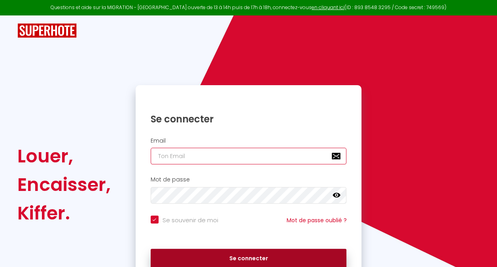
type input "[EMAIL_ADDRESS][DOMAIN_NAME]"
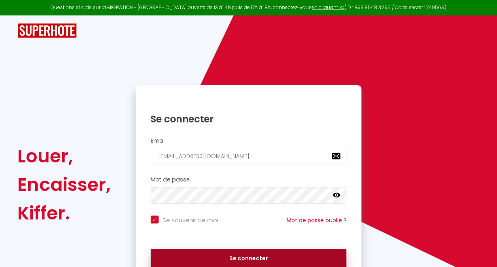
click at [226, 261] on button "Se connecter" at bounding box center [249, 259] width 196 height 20
checkbox input "true"
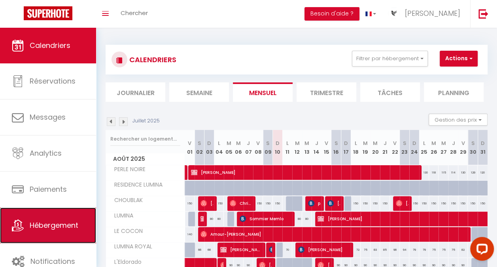
click at [40, 221] on span "Hébergement" at bounding box center [54, 225] width 49 height 10
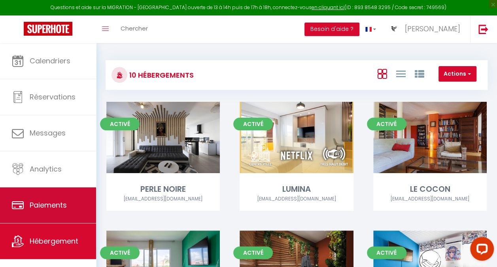
scroll to position [10, 0]
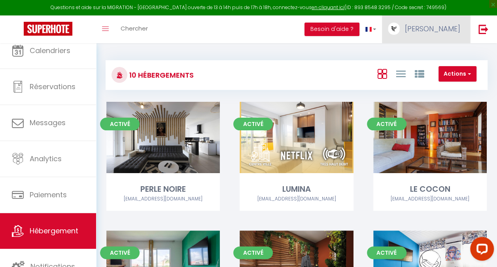
click at [426, 21] on link "[PERSON_NAME]" at bounding box center [426, 29] width 88 height 28
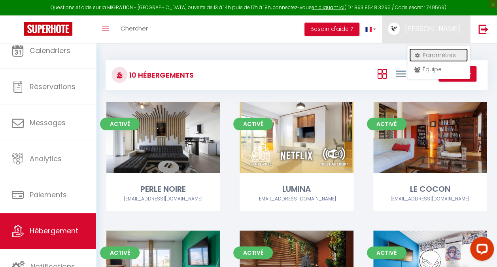
click at [430, 54] on link "Paramètres" at bounding box center [439, 54] width 59 height 13
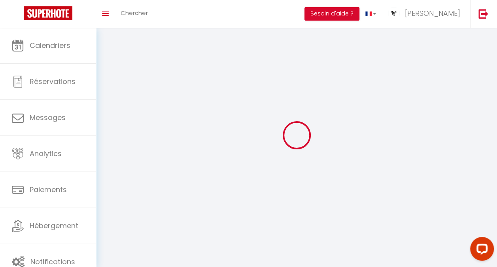
type input "[PERSON_NAME]"
type input "BARCLAIS"
type input "0694354048"
type input "[STREET_ADDRESS][PERSON_NAME]"
type input "97300"
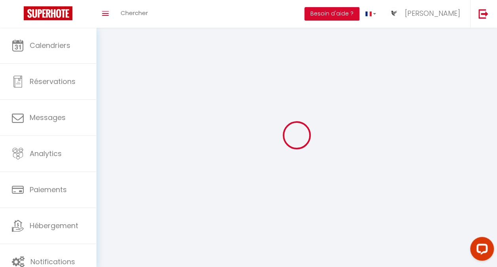
type input "cayenne"
type input "22NTqnRyggFXxBnYbt1y1uR5n"
type input "HULBSFzdviReJqpKClnWJvGPA"
select select "28"
type input "22NTqnRyggFXxBnYbt1y1uR5n"
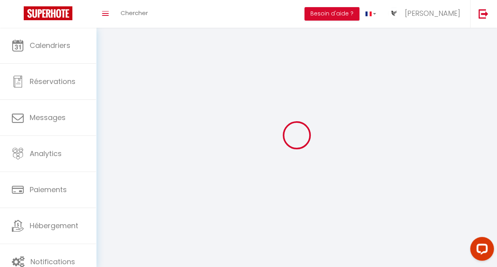
type input "HULBSFzdviReJqpKClnWJvGPA"
type input "[URL][DOMAIN_NAME]"
select select "fr"
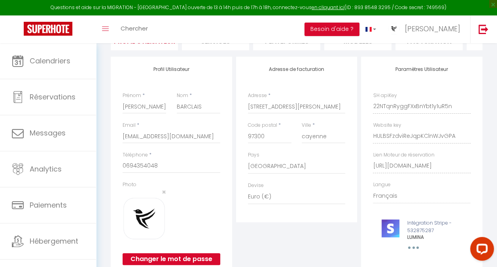
scroll to position [0, 127]
drag, startPoint x: 372, startPoint y: 173, endPoint x: 493, endPoint y: 163, distance: 121.5
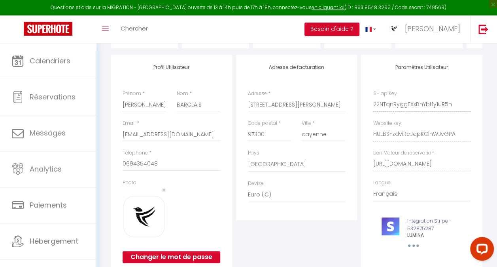
scroll to position [0, 0]
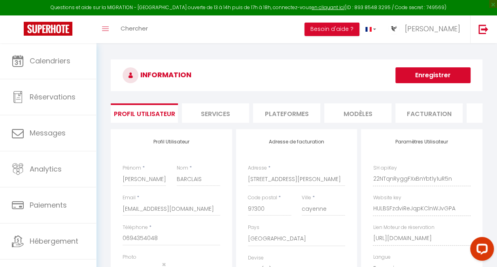
click at [279, 112] on li "Plateformes" at bounding box center [286, 112] width 67 height 19
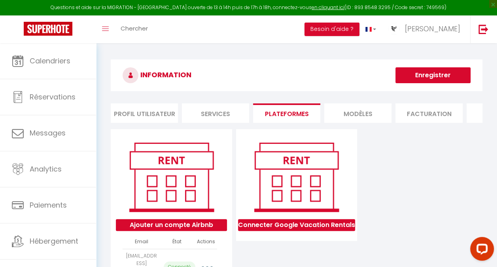
scroll to position [0, 198]
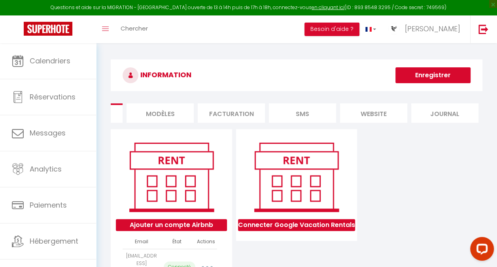
click at [374, 113] on li "website" at bounding box center [373, 112] width 67 height 19
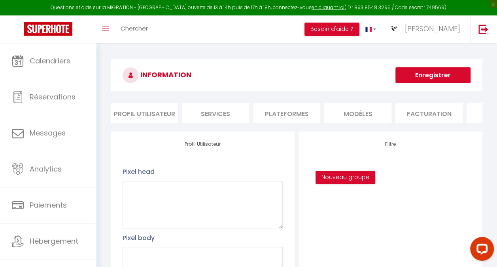
click at [135, 110] on li "Profil Utilisateur" at bounding box center [144, 112] width 67 height 19
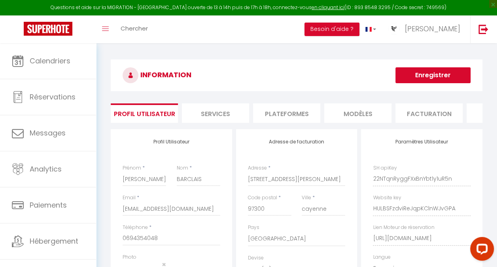
click at [135, 110] on li "Profil Utilisateur" at bounding box center [144, 112] width 67 height 19
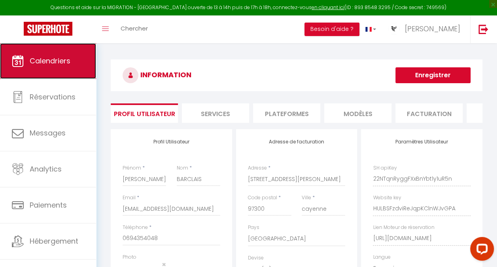
click at [61, 58] on span "Calendriers" at bounding box center [50, 61] width 41 height 10
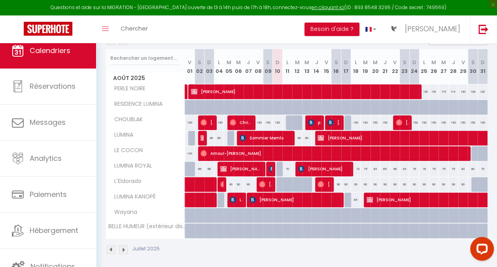
scroll to position [97, 0]
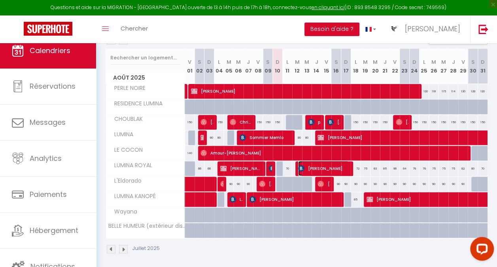
click at [327, 165] on span "[PERSON_NAME]" at bounding box center [323, 168] width 51 height 15
select select "OK"
select select "0"
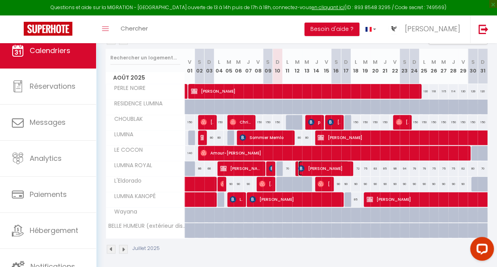
select select "1"
select select
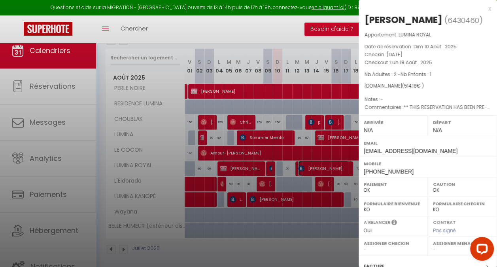
select select "24073"
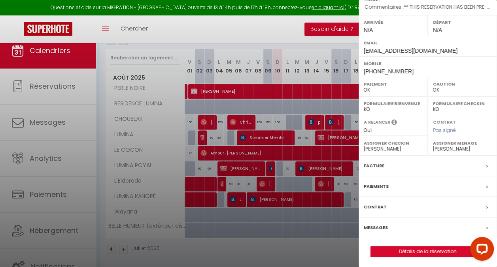
click at [374, 184] on label "Paiements" at bounding box center [376, 186] width 25 height 8
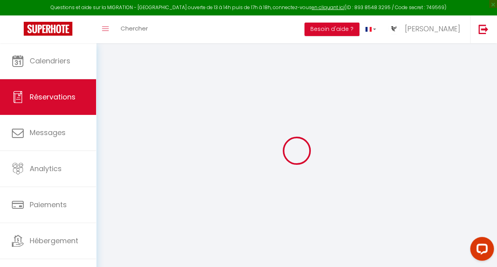
select select
checkbox input "false"
type textarea "** THIS RESERVATION HAS BEEN PRE-PAID ** Reservation has a cancellation grace p…"
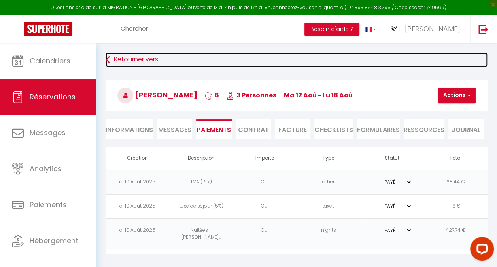
click at [110, 55] on icon at bounding box center [108, 60] width 4 height 14
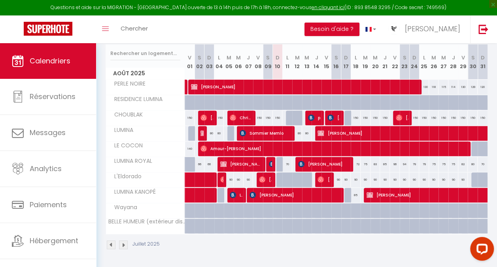
scroll to position [103, 0]
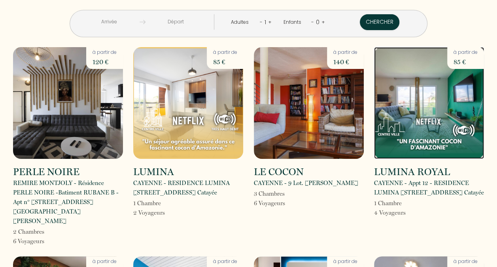
click at [428, 108] on img at bounding box center [429, 103] width 110 height 112
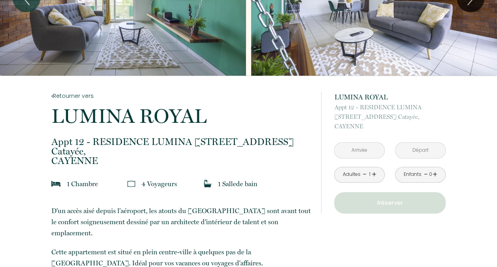
scroll to position [80, 0]
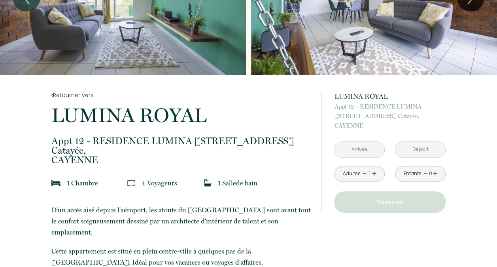
click at [352, 146] on input "text" at bounding box center [360, 149] width 50 height 15
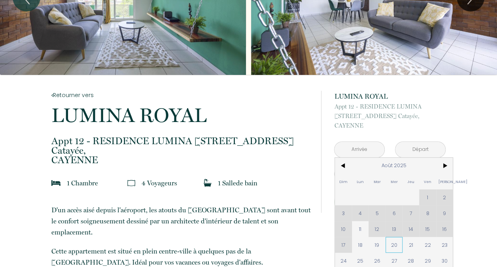
click at [397, 244] on span "20" at bounding box center [394, 245] width 17 height 16
type input "Mer 20 Août 2025"
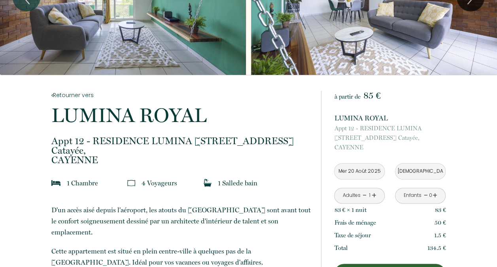
click at [424, 170] on input "Jeu 21 Août 2025" at bounding box center [421, 170] width 50 height 15
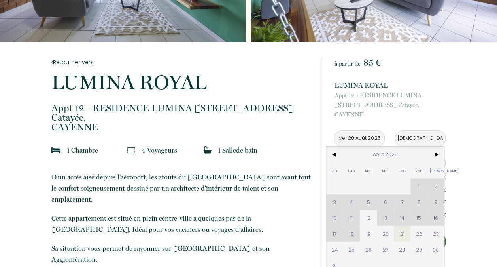
scroll to position [115, 0]
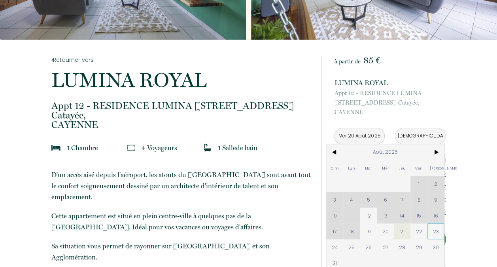
click at [438, 230] on span "23" at bounding box center [436, 231] width 17 height 16
type input "Sam 23 Août 2025"
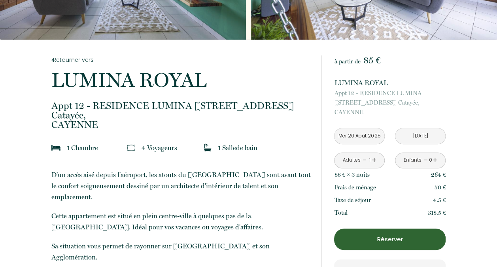
click at [438, 230] on button "Réserver" at bounding box center [390, 238] width 112 height 21
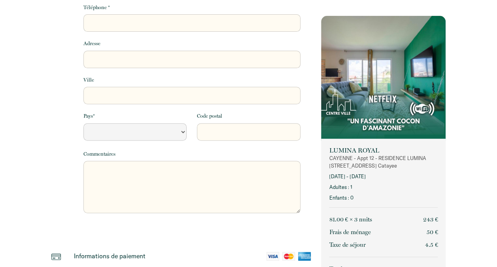
select select "Default select example"
